Goal: Book appointment/travel/reservation

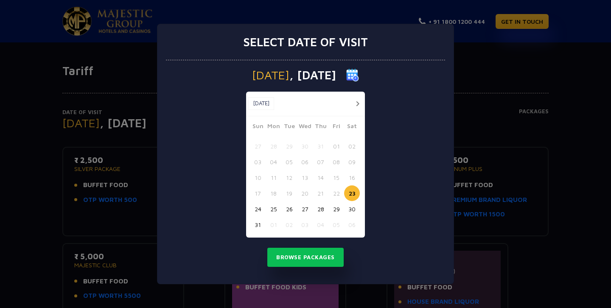
click at [360, 102] on button "button" at bounding box center [357, 103] width 11 height 11
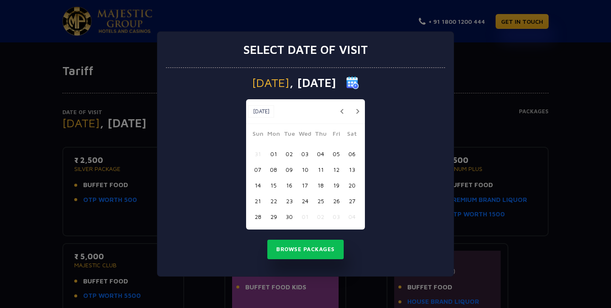
click at [275, 153] on button "01" at bounding box center [274, 154] width 16 height 16
click at [314, 251] on button "Browse Packages" at bounding box center [305, 250] width 76 height 20
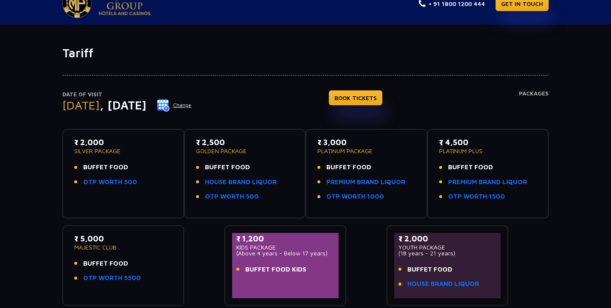
scroll to position [15, 0]
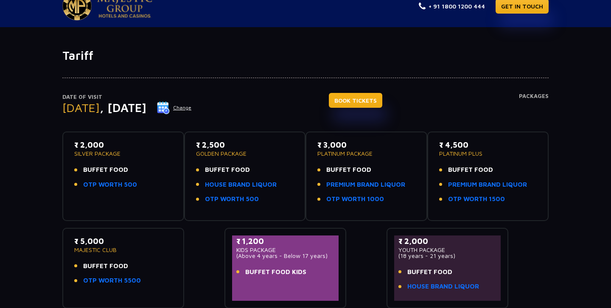
click at [377, 101] on link "BOOK TICKETS" at bounding box center [355, 100] width 53 height 15
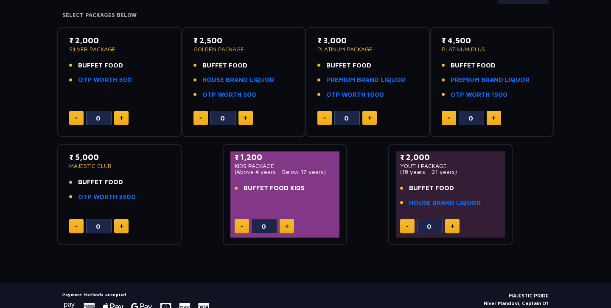
scroll to position [133, 0]
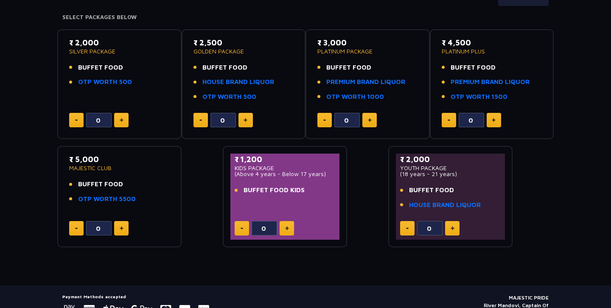
click at [462, 45] on p "₹ 4,500" at bounding box center [492, 42] width 101 height 11
click at [356, 81] on link "PREMIUM BRAND LIQUOR" at bounding box center [365, 82] width 79 height 10
